Goal: Information Seeking & Learning: Learn about a topic

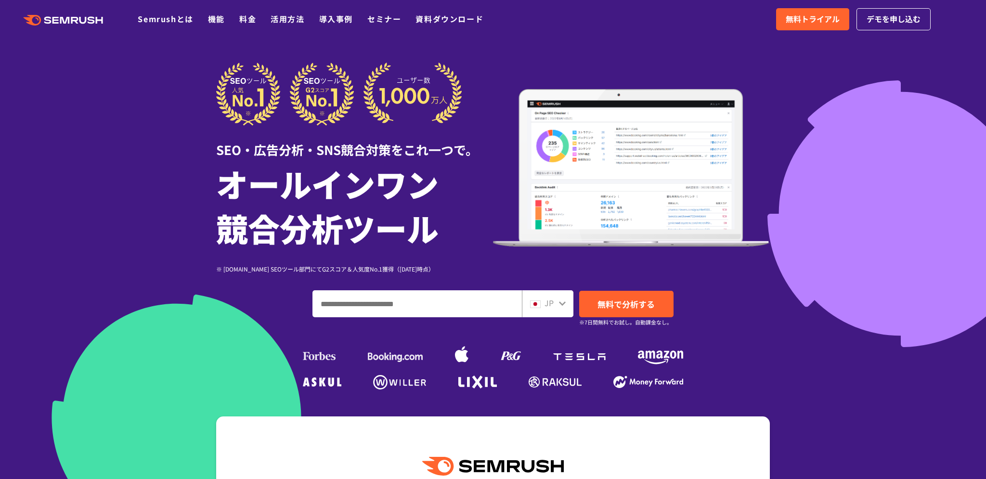
paste input "**********"
type input "**********"
click at [614, 306] on span "無料で分析する" at bounding box center [626, 304] width 57 height 12
click at [244, 19] on link "料金" at bounding box center [247, 19] width 17 height 12
